Goal: Check status

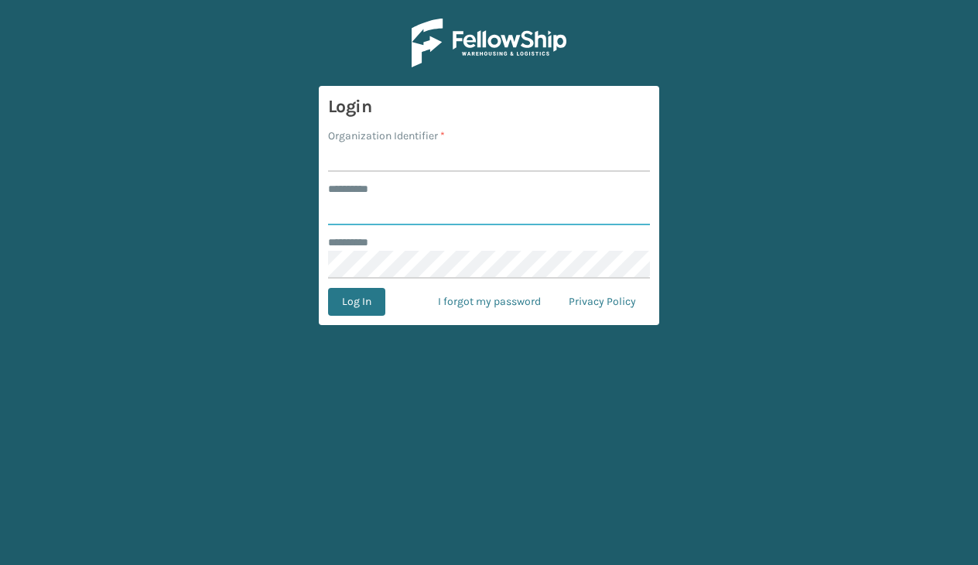
type input "**********"
click at [418, 159] on input "Organization Identifier *" at bounding box center [489, 158] width 322 height 28
type input "JumpSport"
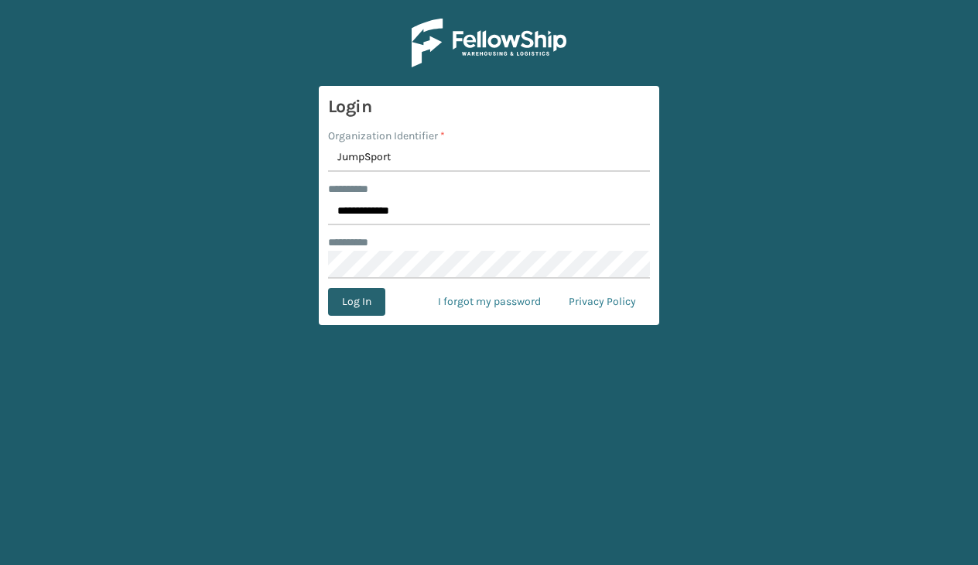
click at [359, 303] on button "Log In" at bounding box center [356, 302] width 57 height 28
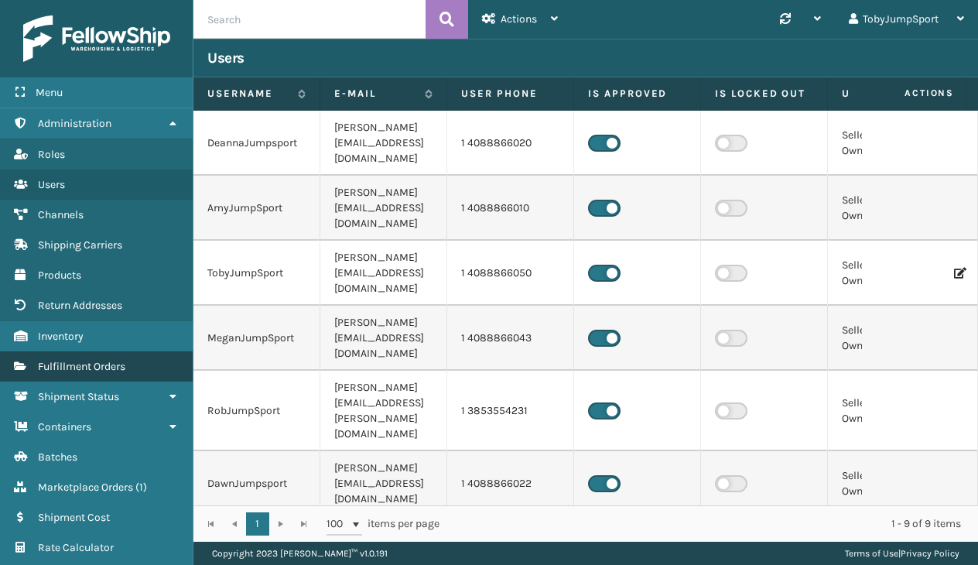
click at [116, 368] on span "Fulfillment Orders" at bounding box center [81, 366] width 87 height 13
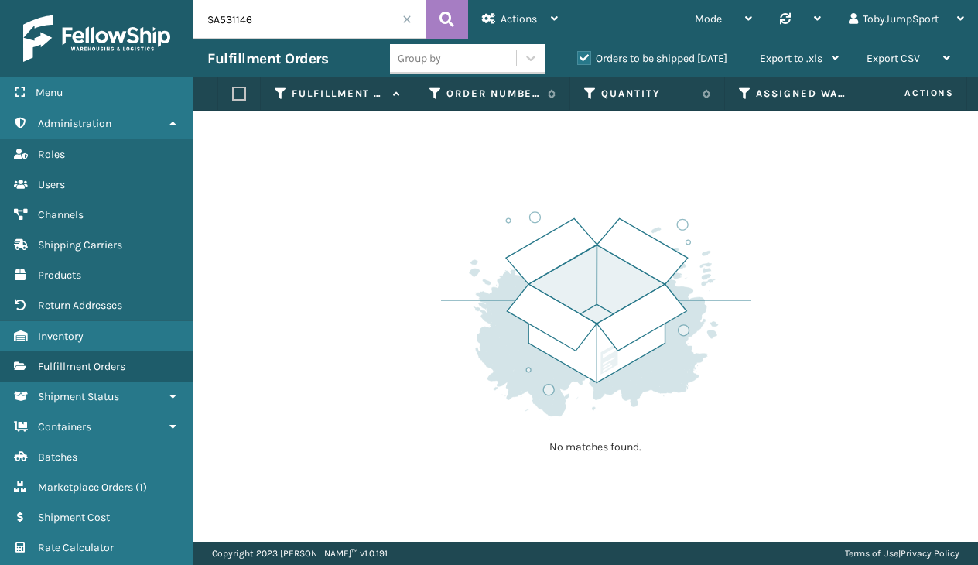
click at [590, 61] on label "Orders to be shipped [DATE]" at bounding box center [652, 58] width 150 height 13
click at [578, 60] on input "Orders to be shipped [DATE]" at bounding box center [577, 55] width 1 height 10
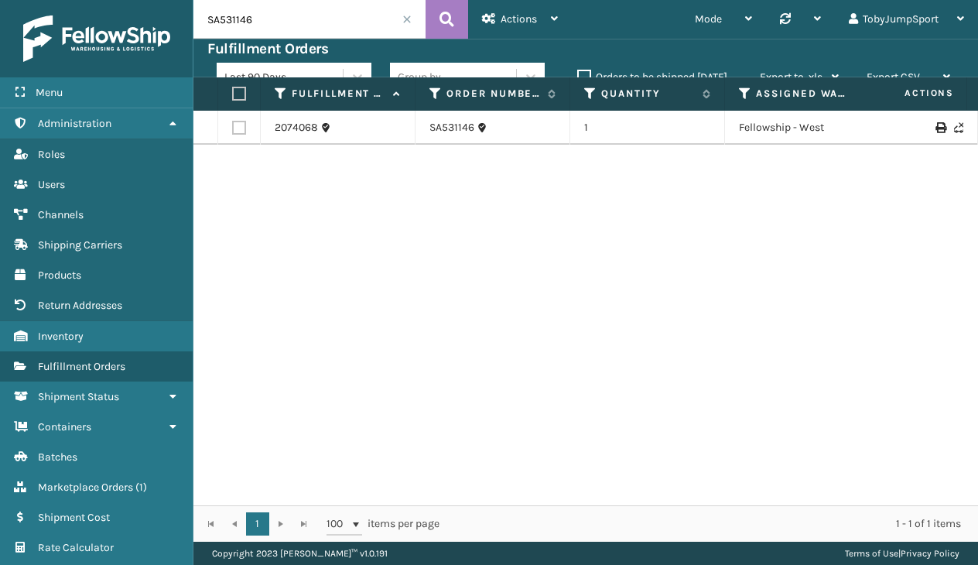
drag, startPoint x: 266, startPoint y: 16, endPoint x: 200, endPoint y: 15, distance: 65.8
click at [200, 15] on input "SA531146" at bounding box center [310, 19] width 232 height 39
paste input "870"
type input "SA531870"
click at [447, 125] on link "SA531870" at bounding box center [453, 127] width 47 height 15
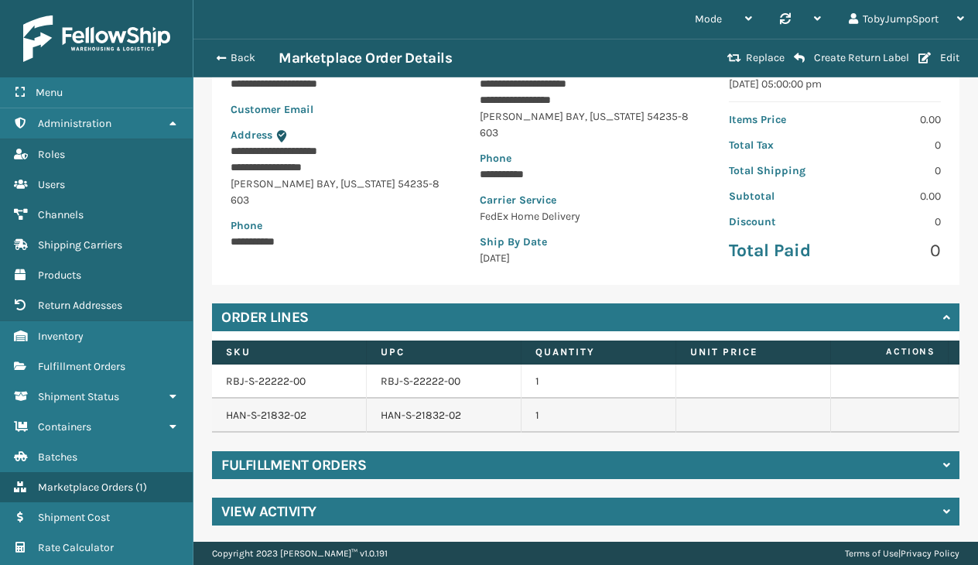
click at [372, 474] on div "Fulfillment Orders" at bounding box center [586, 465] width 748 height 28
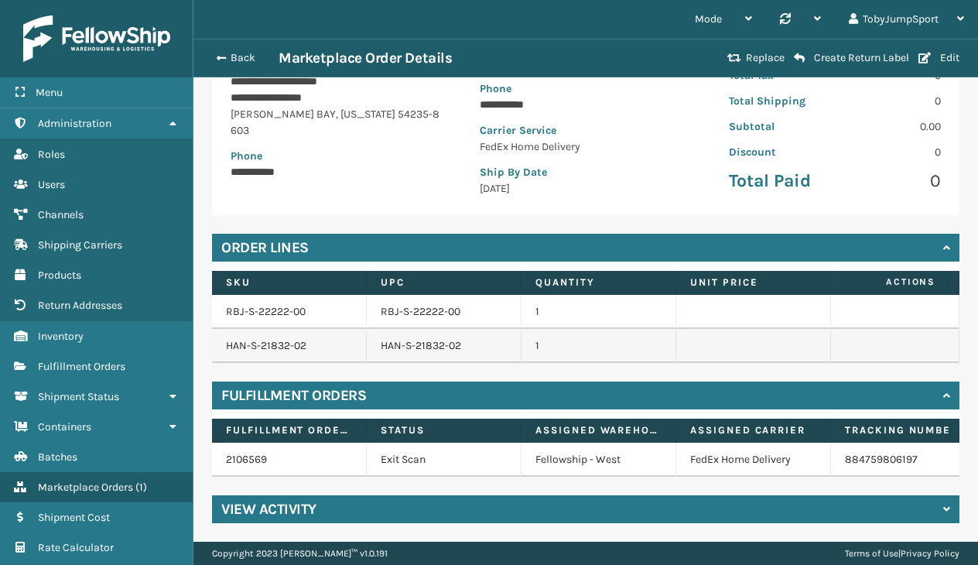
scroll to position [243, 0]
click at [947, 504] on div "**********" at bounding box center [586, 224] width 785 height 636
click at [944, 508] on icon at bounding box center [947, 509] width 7 height 11
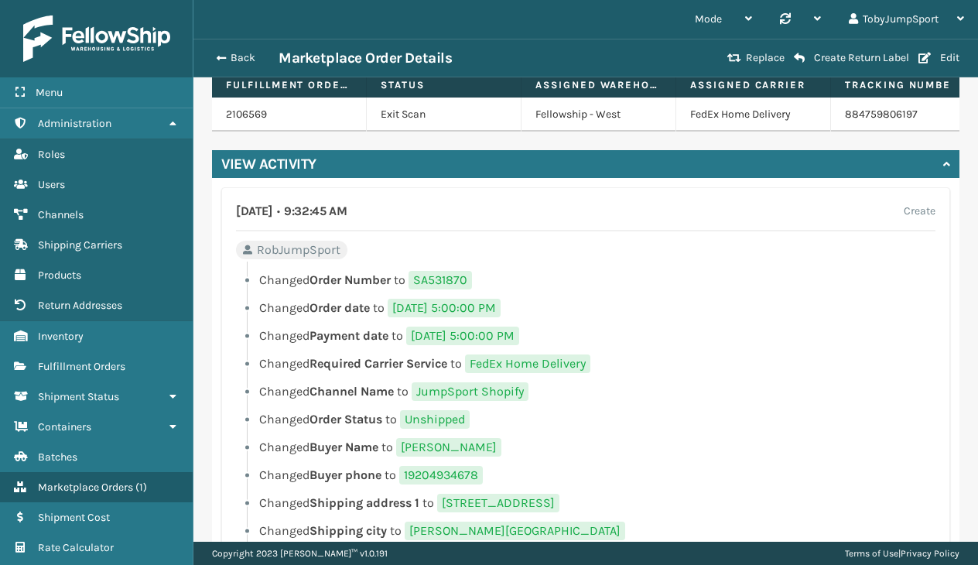
scroll to position [630, 0]
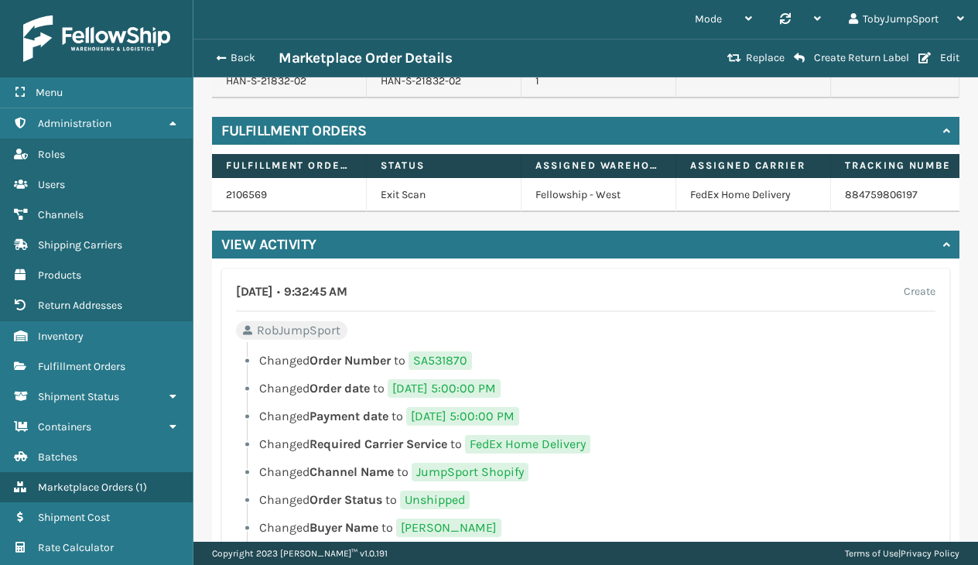
click at [944, 250] on icon at bounding box center [947, 244] width 7 height 11
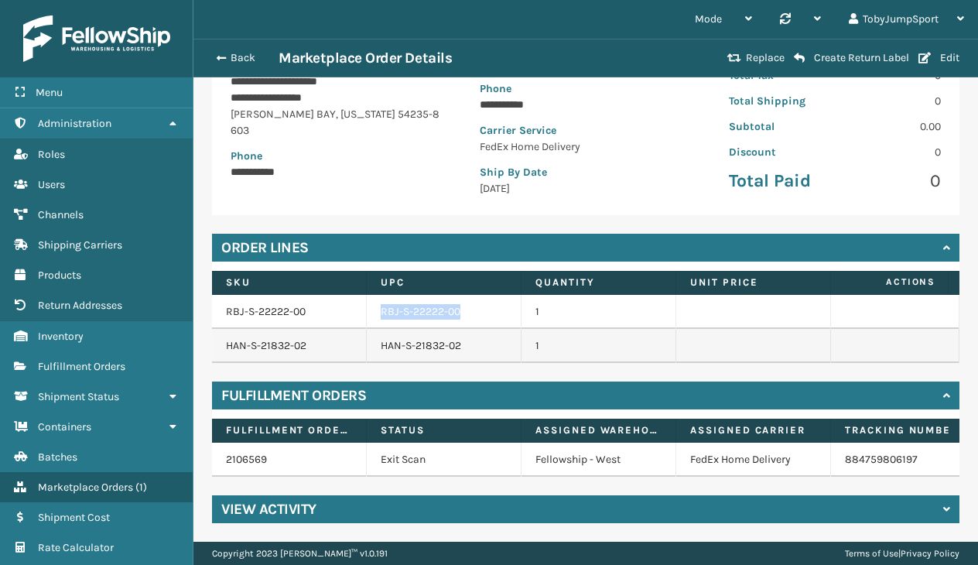
drag, startPoint x: 458, startPoint y: 290, endPoint x: 380, endPoint y: 291, distance: 78.2
click at [380, 295] on td "RBJ-S-22222-00" at bounding box center [444, 312] width 155 height 34
copy td "RBJ-S-22222-00"
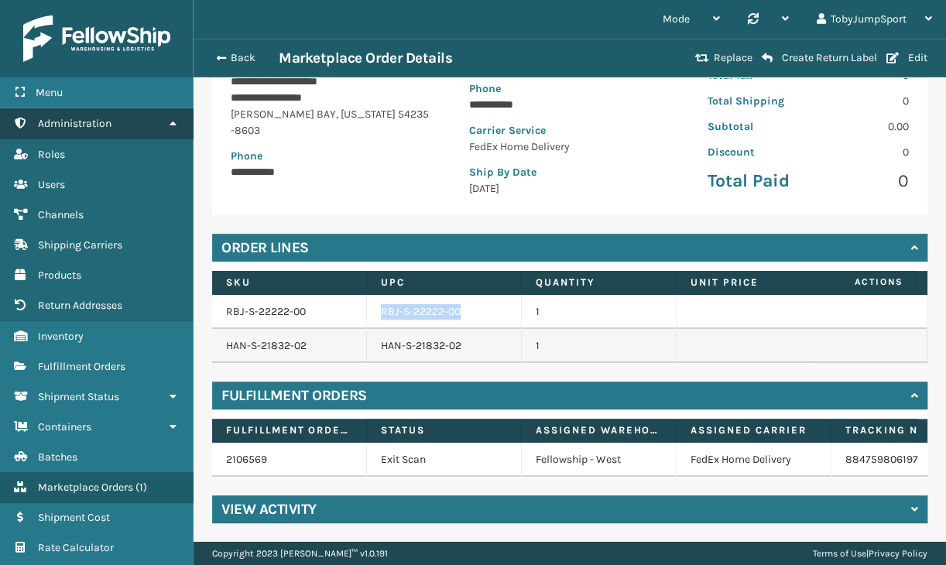
scroll to position [259, 0]
